Goal: Transaction & Acquisition: Purchase product/service

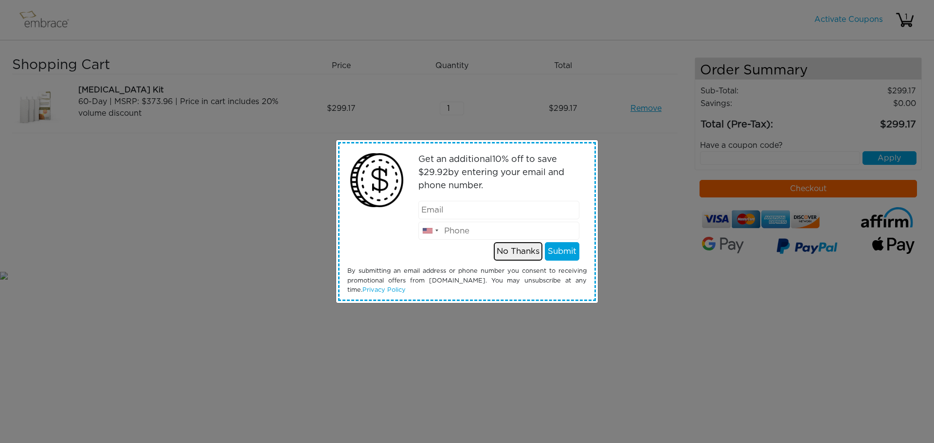
click at [520, 249] on button "No Thanks" at bounding box center [518, 251] width 49 height 18
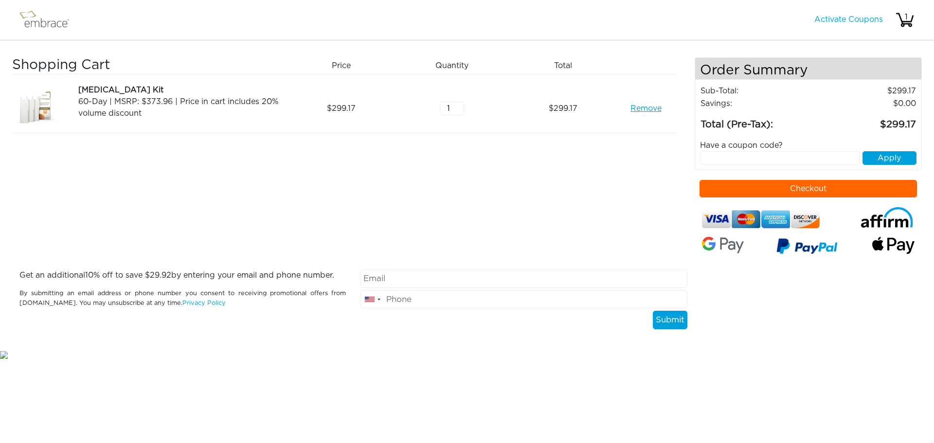
click at [794, 187] on button "Checkout" at bounding box center [808, 189] width 218 height 18
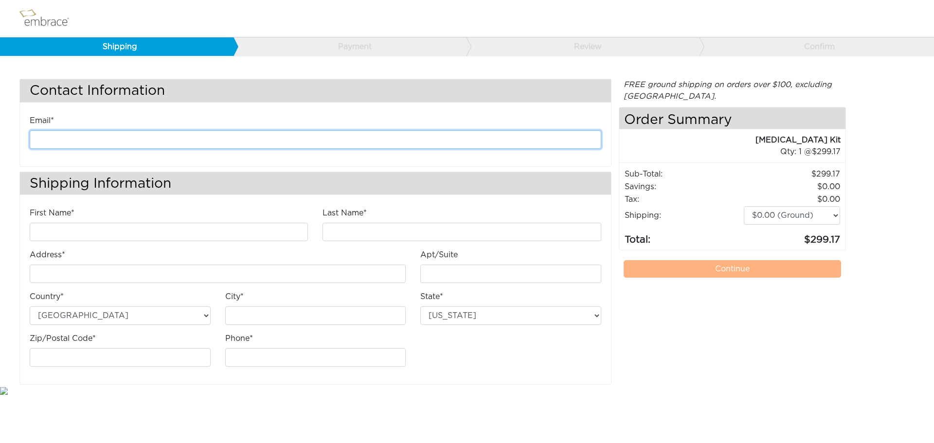
click at [58, 141] on input "email" at bounding box center [316, 139] width 572 height 18
type input "melanie.oatman@gmail.com"
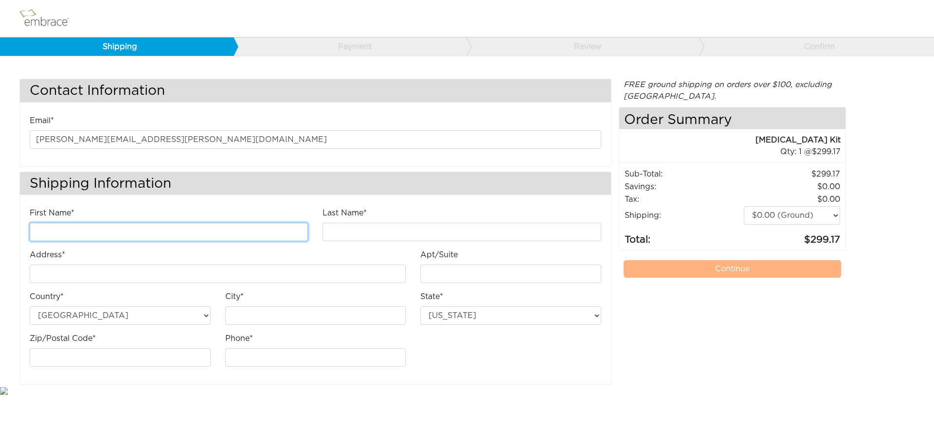
click at [113, 229] on input "First Name*" at bounding box center [169, 232] width 278 height 18
type input "Melanie"
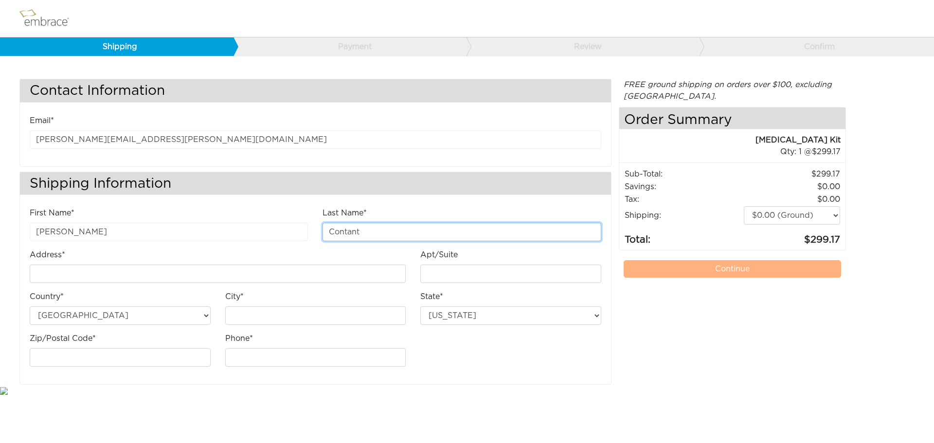
type input "Contant"
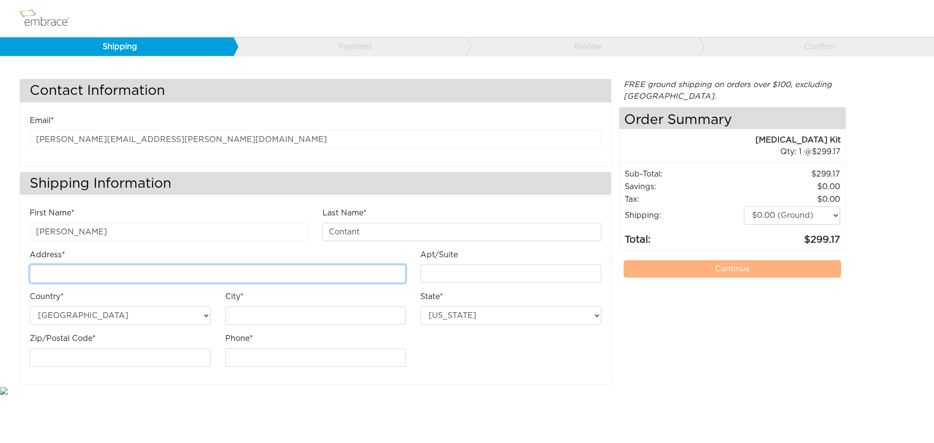
click at [99, 272] on input "Address*" at bounding box center [218, 274] width 376 height 18
type input "[STREET_ADDRESS]"
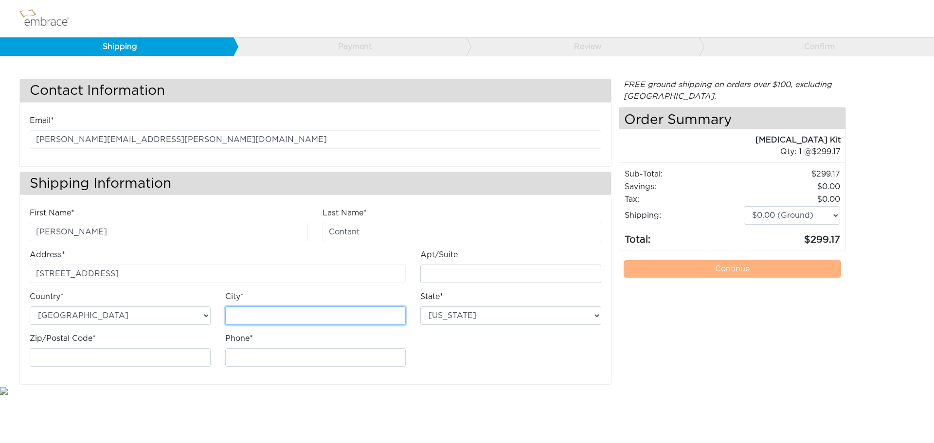
click at [239, 319] on input "City*" at bounding box center [315, 315] width 181 height 18
type input "Houston"
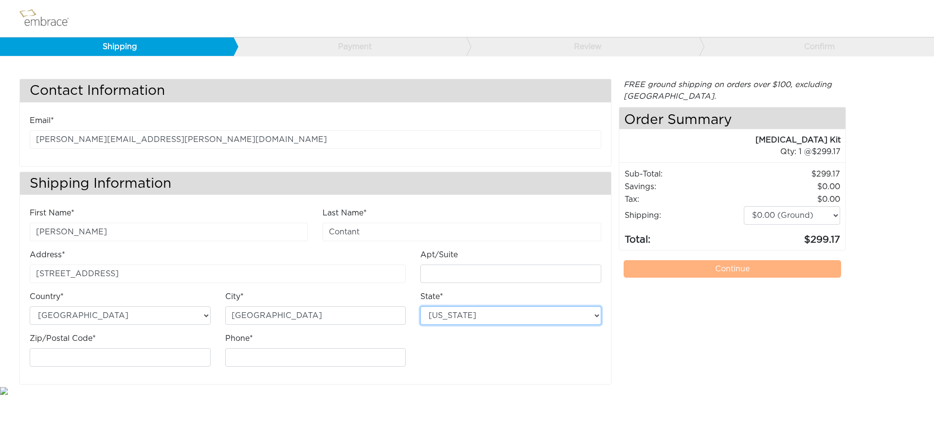
click at [465, 314] on select "Alabama Alaska Arizona Arkansas California Colorado Connecticut District of Col…" at bounding box center [510, 315] width 181 height 18
select select "TX"
click at [420, 306] on select "Alabama Alaska Arizona Arkansas California Colorado Connecticut District of Col…" at bounding box center [510, 315] width 181 height 18
click at [90, 353] on input "Zip/Postal Code*" at bounding box center [120, 357] width 181 height 18
type input "77024"
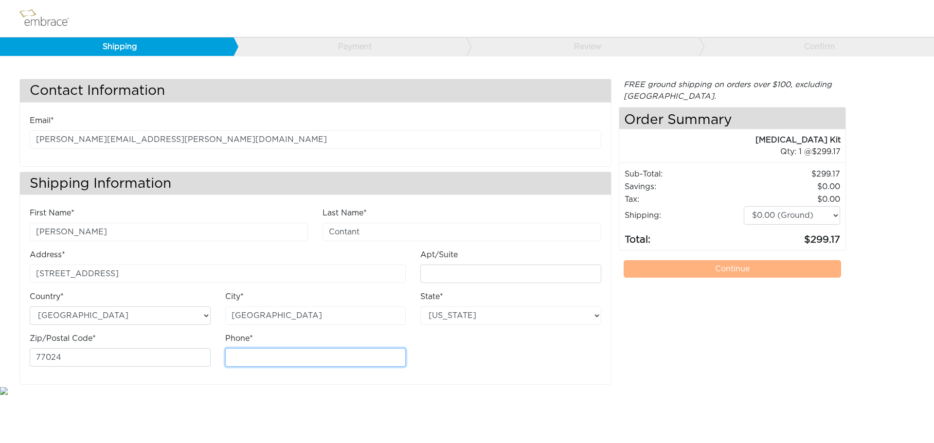
click at [241, 355] on input "Phone*" at bounding box center [315, 357] width 181 height 18
type input "8324534645"
drag, startPoint x: 555, startPoint y: 364, endPoint x: 572, endPoint y: 370, distance: 17.4
click at [555, 364] on div "First Name* Melanie Last Name* Contant Address* 12410 Woodthorpe Lane Apt/Suite" at bounding box center [315, 290] width 586 height 167
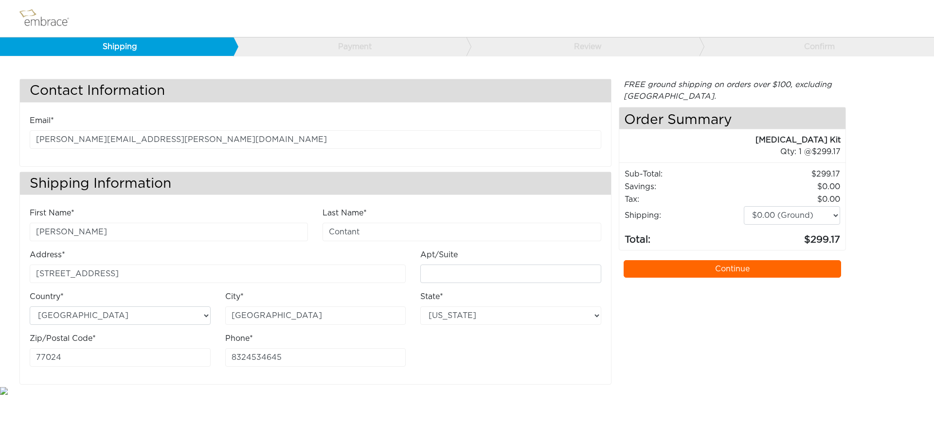
click at [755, 270] on link "Continue" at bounding box center [733, 269] width 218 height 18
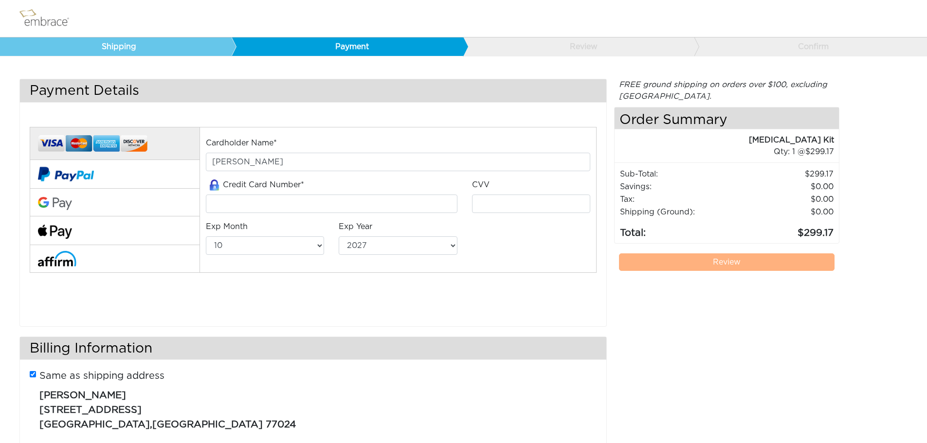
select select "10"
select select "2027"
click at [245, 200] on input "tel" at bounding box center [331, 204] width 251 height 18
type input "4147202546588821"
type input "253"
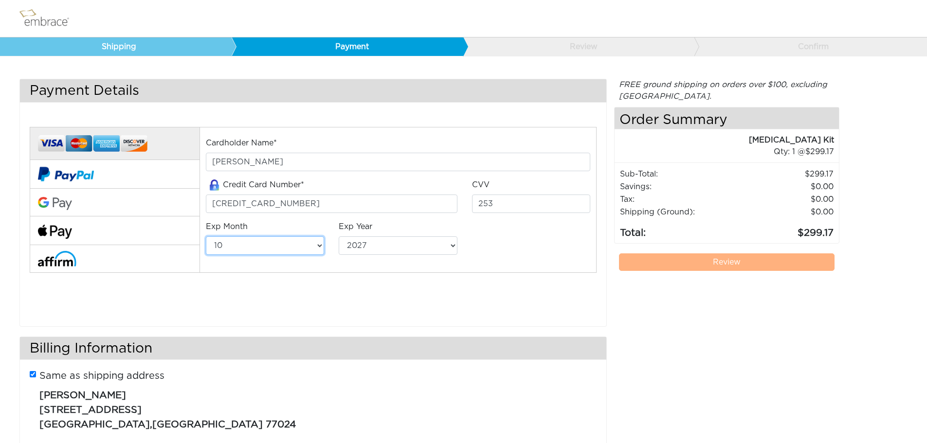
select select "8"
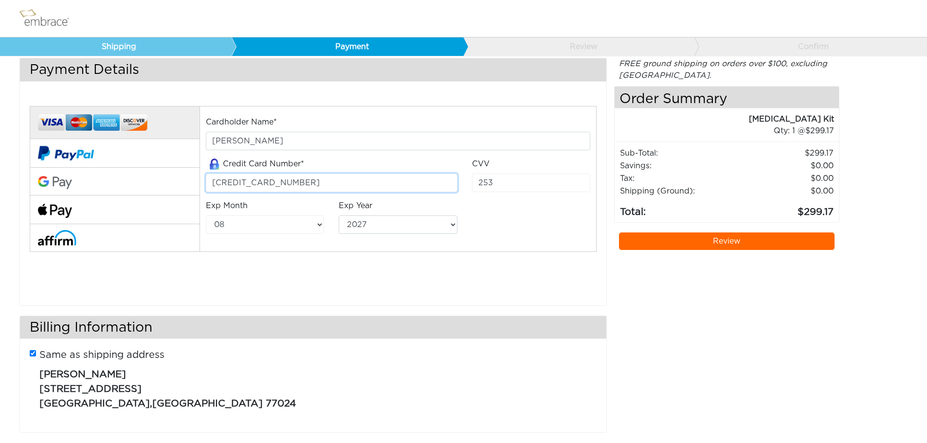
scroll to position [32, 0]
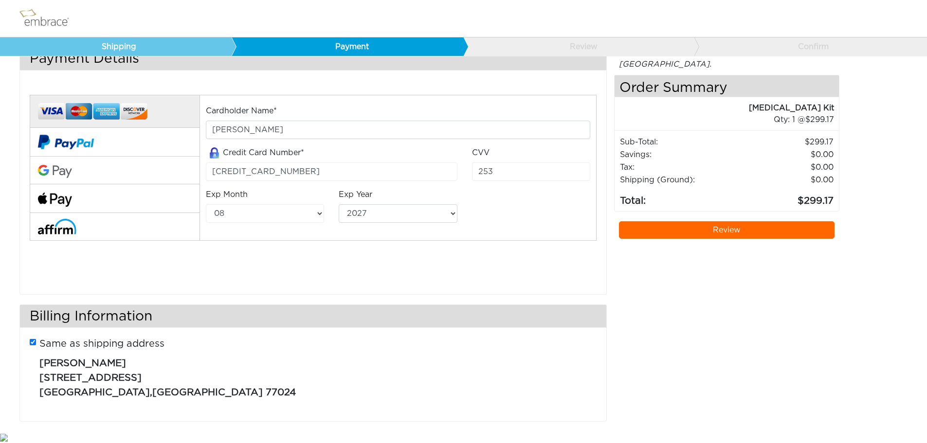
click at [724, 227] on link "Review" at bounding box center [727, 230] width 216 height 18
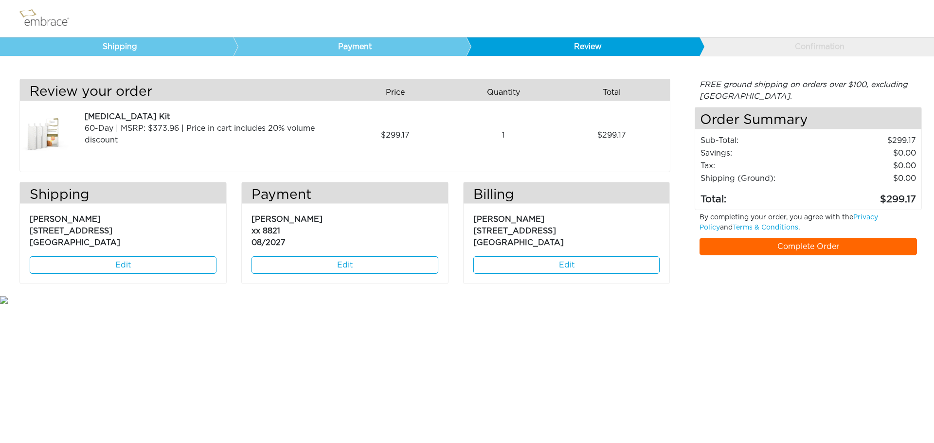
click at [811, 250] on link "Complete Order" at bounding box center [808, 247] width 218 height 18
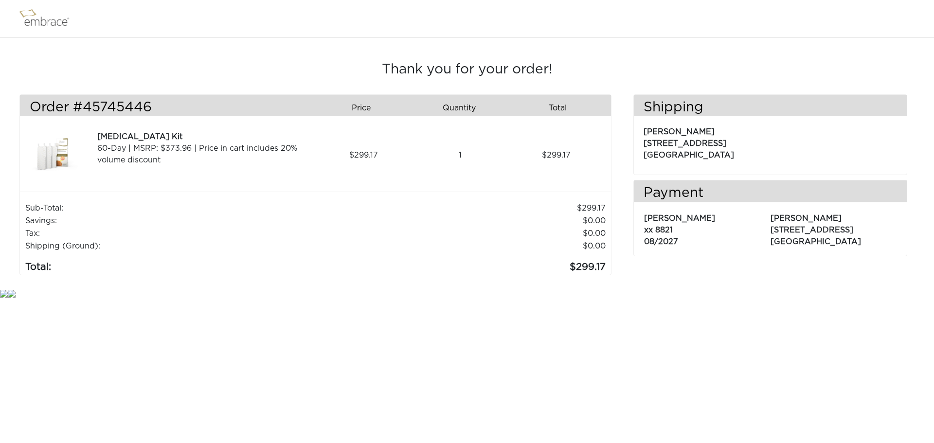
click at [53, 22] on img at bounding box center [48, 18] width 63 height 24
click at [54, 19] on img at bounding box center [48, 18] width 63 height 24
